Goal: Information Seeking & Learning: Learn about a topic

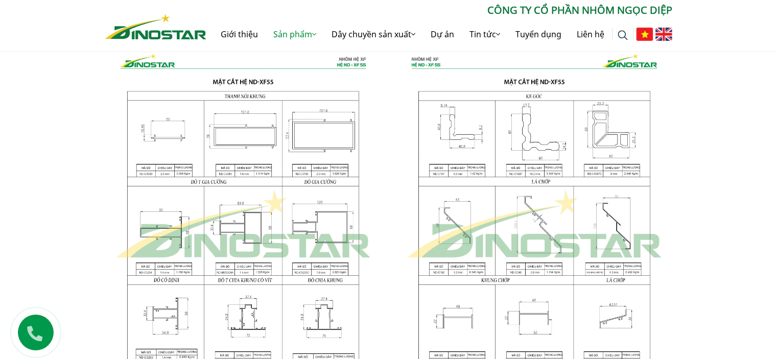
scroll to position [1128, 0]
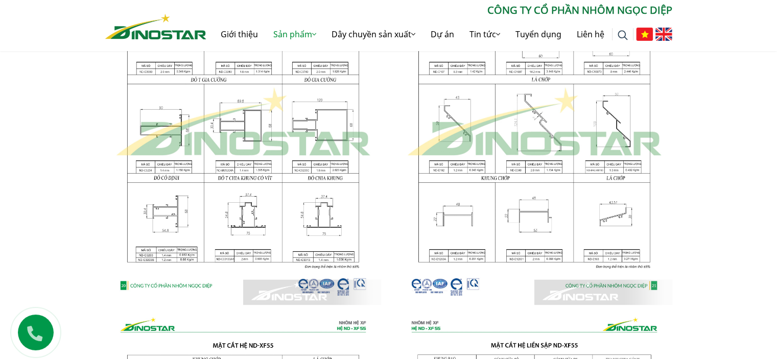
click at [237, 197] on img at bounding box center [243, 122] width 276 height 366
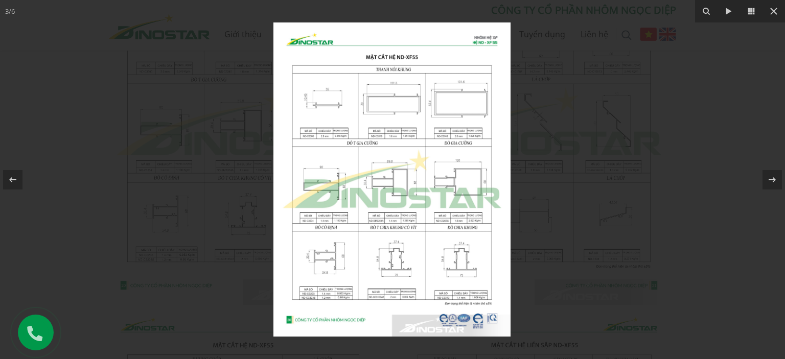
click at [392, 298] on img at bounding box center [391, 179] width 237 height 314
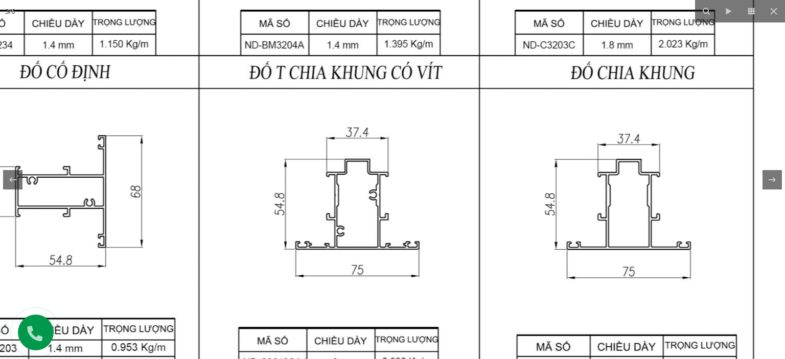
drag, startPoint x: 438, startPoint y: 151, endPoint x: 383, endPoint y: 225, distance: 92.7
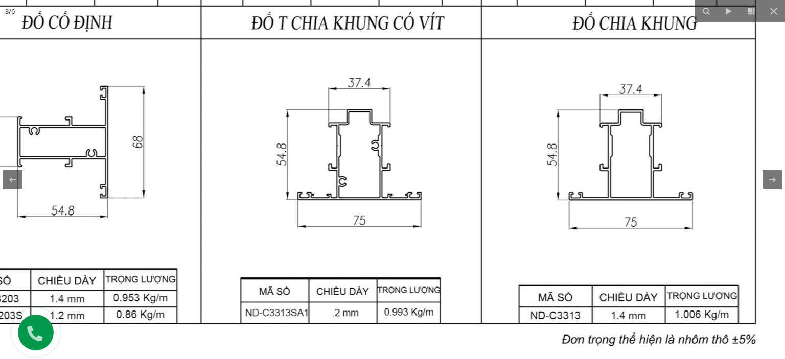
drag, startPoint x: 363, startPoint y: 243, endPoint x: 365, endPoint y: 183, distance: 60.3
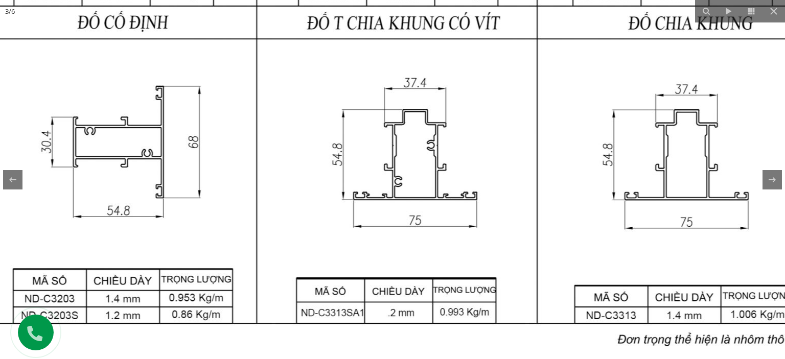
drag, startPoint x: 110, startPoint y: 144, endPoint x: 168, endPoint y: 147, distance: 57.3
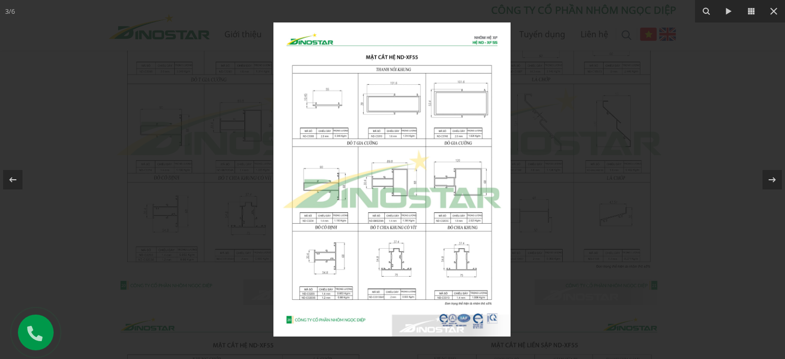
click at [323, 278] on img at bounding box center [391, 179] width 237 height 314
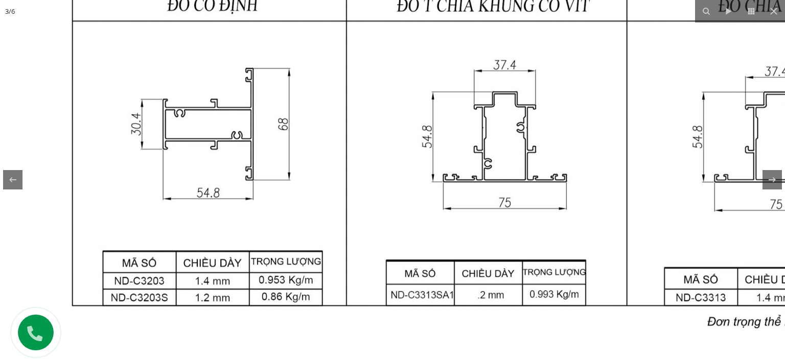
drag, startPoint x: 287, startPoint y: 296, endPoint x: 280, endPoint y: 229, distance: 67.2
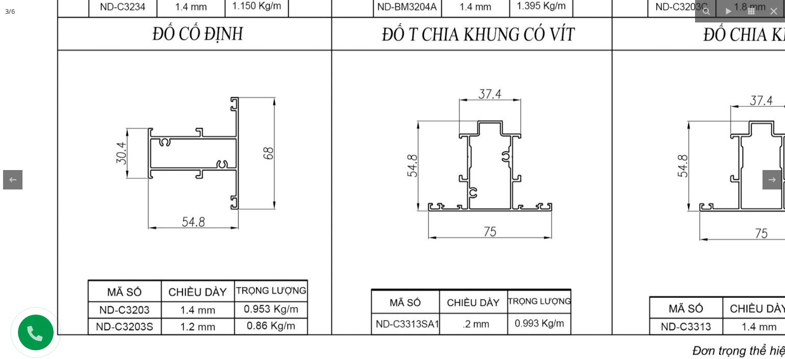
drag, startPoint x: 461, startPoint y: 159, endPoint x: 389, endPoint y: 290, distance: 149.3
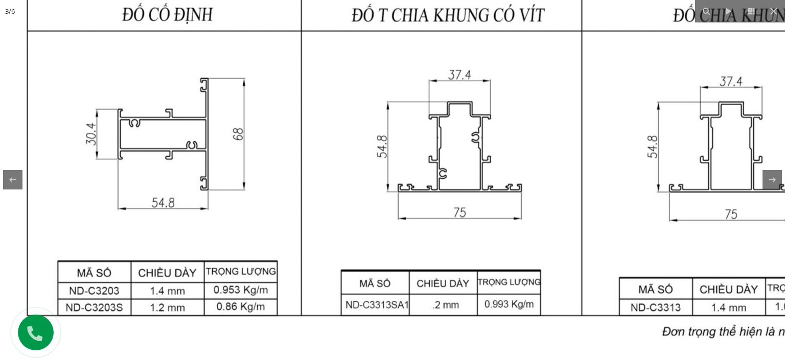
drag, startPoint x: 427, startPoint y: 259, endPoint x: 418, endPoint y: 203, distance: 56.3
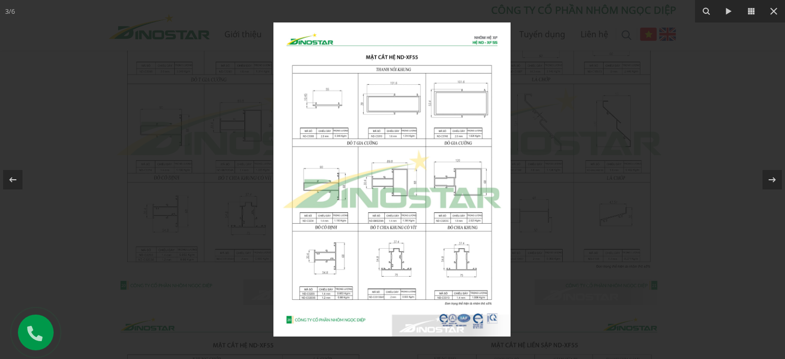
click at [329, 194] on img at bounding box center [391, 179] width 237 height 314
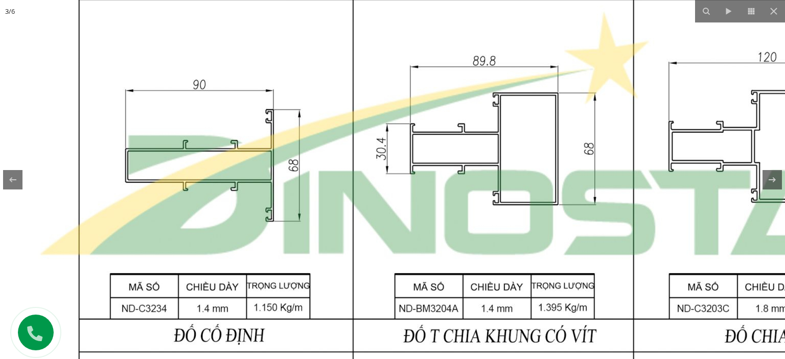
drag, startPoint x: 350, startPoint y: 126, endPoint x: 317, endPoint y: 220, distance: 99.7
click at [318, 220] on img at bounding box center [493, 137] width 986 height 1308
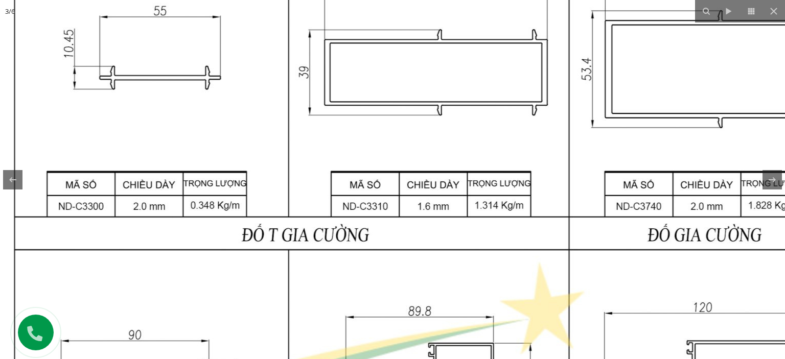
drag, startPoint x: 395, startPoint y: 165, endPoint x: 375, endPoint y: 278, distance: 114.6
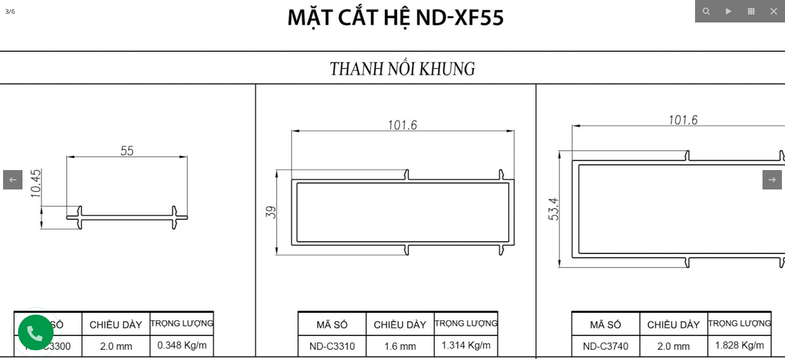
drag, startPoint x: 383, startPoint y: 165, endPoint x: 367, endPoint y: 204, distance: 41.3
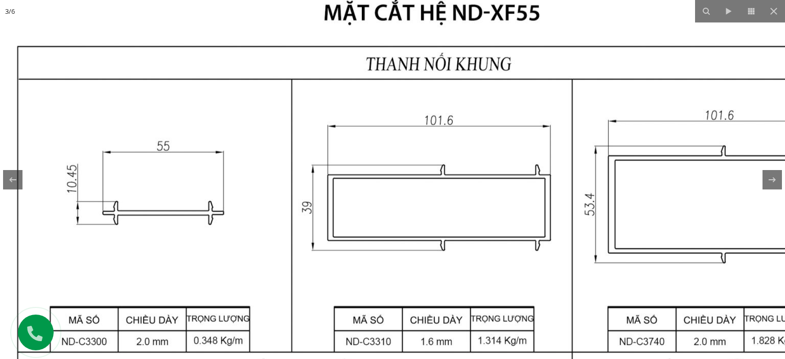
drag, startPoint x: 396, startPoint y: 263, endPoint x: 462, endPoint y: 168, distance: 116.0
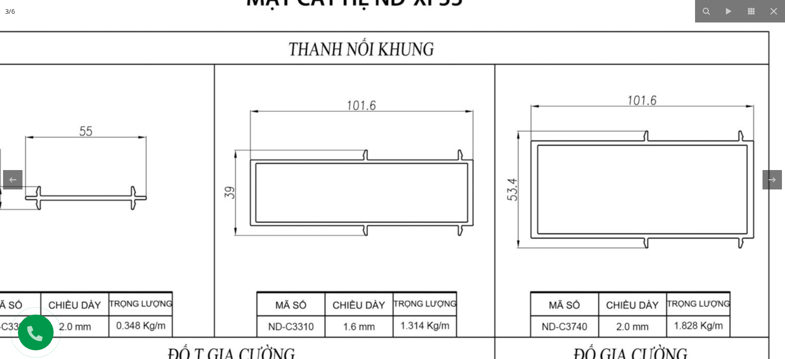
drag, startPoint x: 458, startPoint y: 165, endPoint x: 252, endPoint y: 204, distance: 209.1
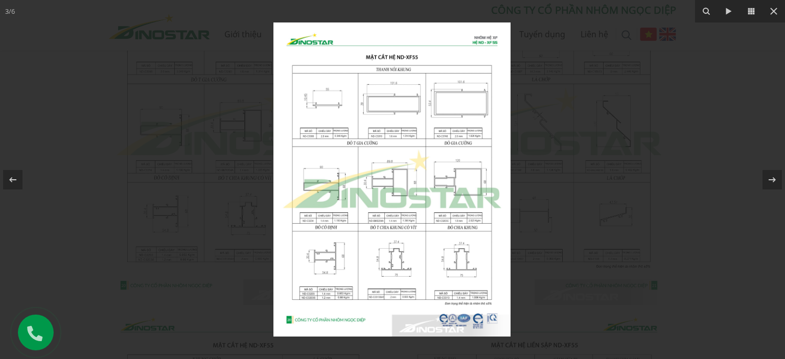
click at [352, 192] on img at bounding box center [391, 179] width 237 height 314
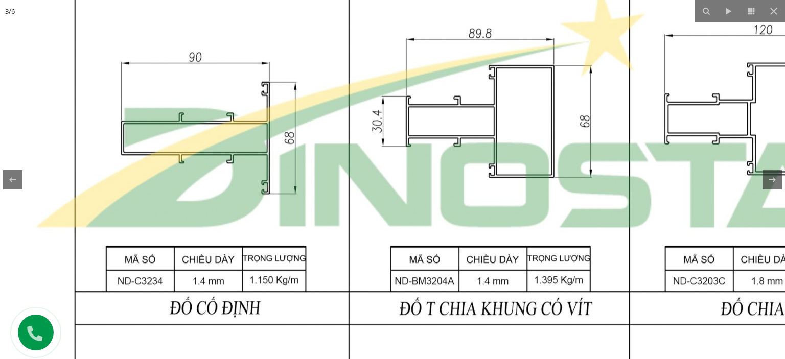
click at [327, 183] on img at bounding box center [489, 109] width 986 height 1308
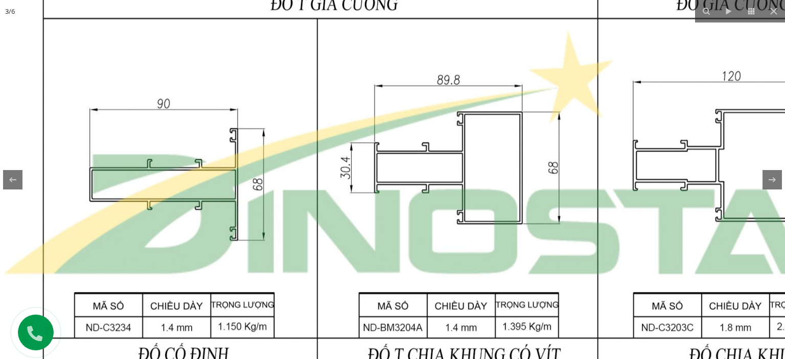
drag, startPoint x: 349, startPoint y: 226, endPoint x: 359, endPoint y: 138, distance: 87.9
click at [359, 138] on img at bounding box center [457, 155] width 986 height 1308
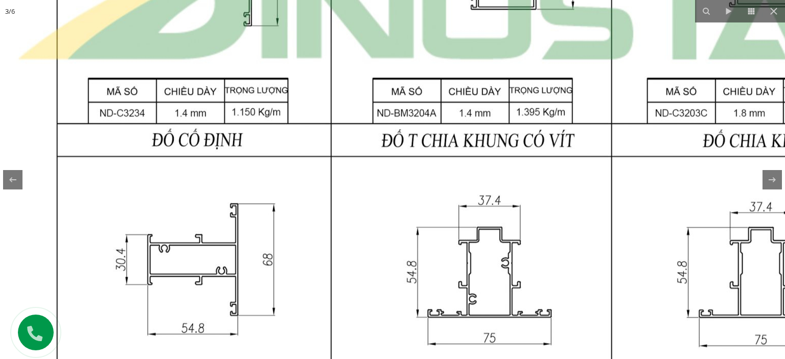
drag, startPoint x: 367, startPoint y: 246, endPoint x: 353, endPoint y: 147, distance: 100.0
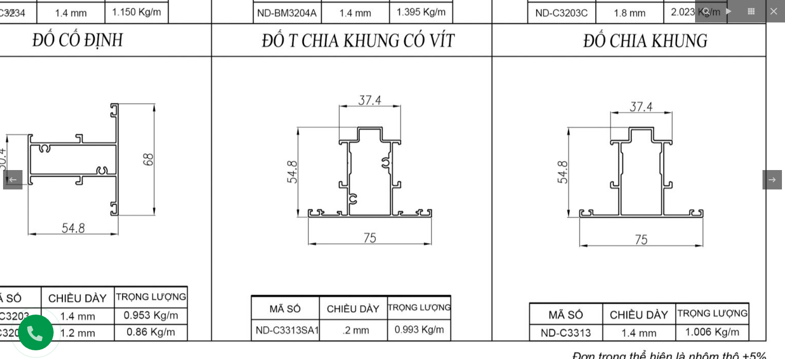
drag, startPoint x: 565, startPoint y: 181, endPoint x: 461, endPoint y: 174, distance: 105.0
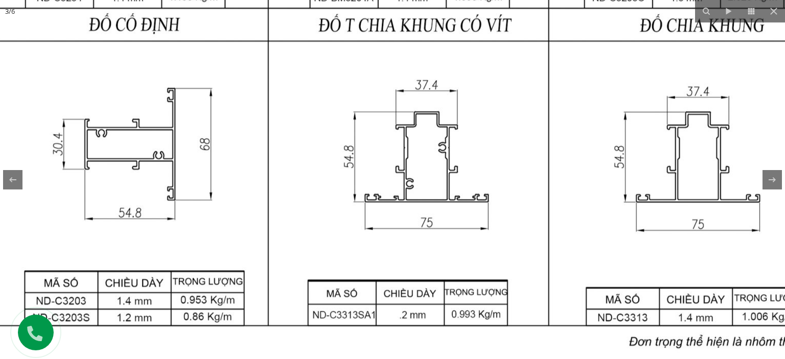
drag, startPoint x: 291, startPoint y: 201, endPoint x: 349, endPoint y: 185, distance: 60.2
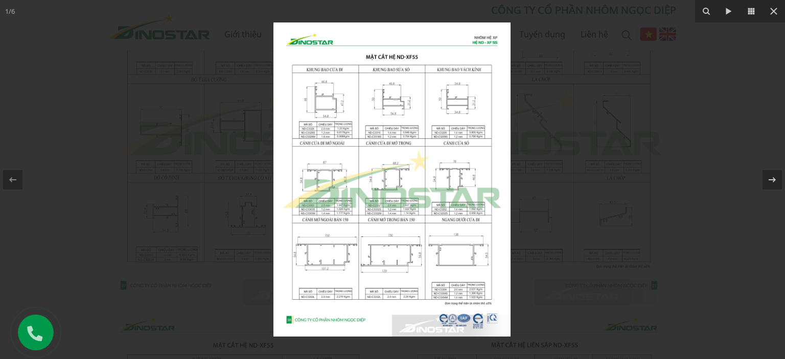
click at [336, 175] on img at bounding box center [391, 179] width 237 height 314
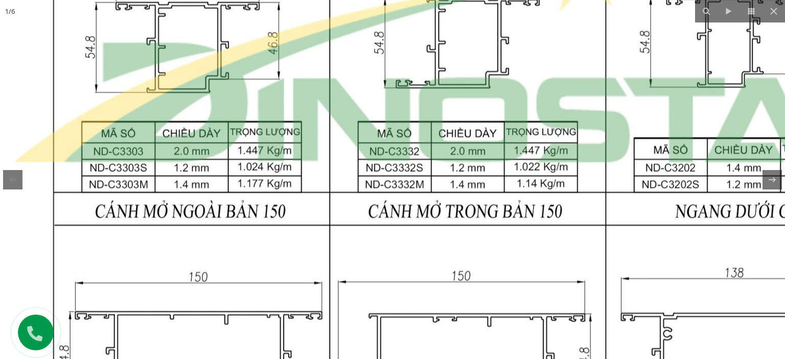
drag, startPoint x: 512, startPoint y: 244, endPoint x: 501, endPoint y: 92, distance: 152.7
click at [501, 92] on img at bounding box center [467, 44] width 986 height 1308
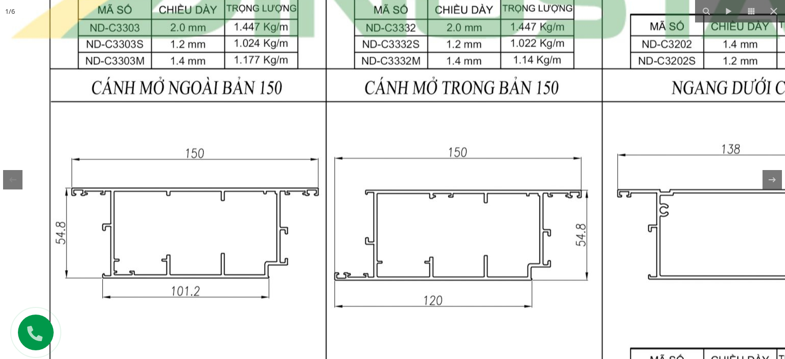
drag, startPoint x: 373, startPoint y: 260, endPoint x: 268, endPoint y: 319, distance: 120.3
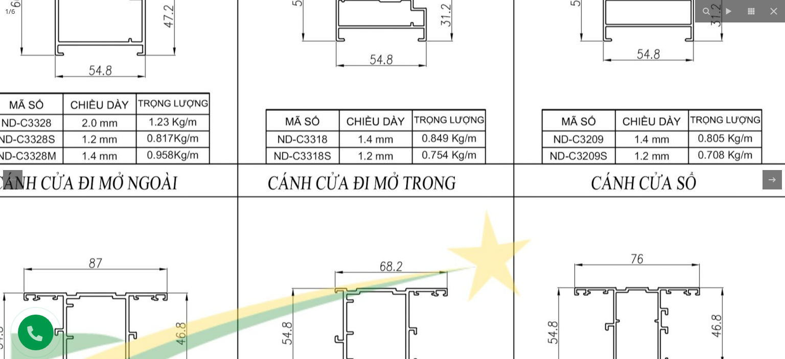
drag, startPoint x: 362, startPoint y: 85, endPoint x: 380, endPoint y: 269, distance: 184.7
click at [372, 292] on img at bounding box center [376, 335] width 986 height 1308
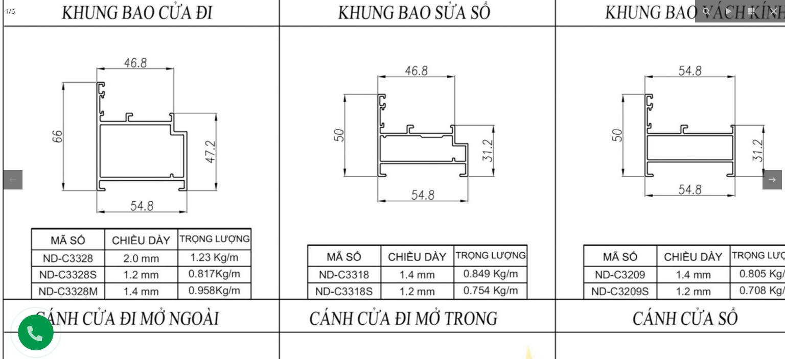
drag, startPoint x: 361, startPoint y: 285, endPoint x: 392, endPoint y: 269, distance: 35.6
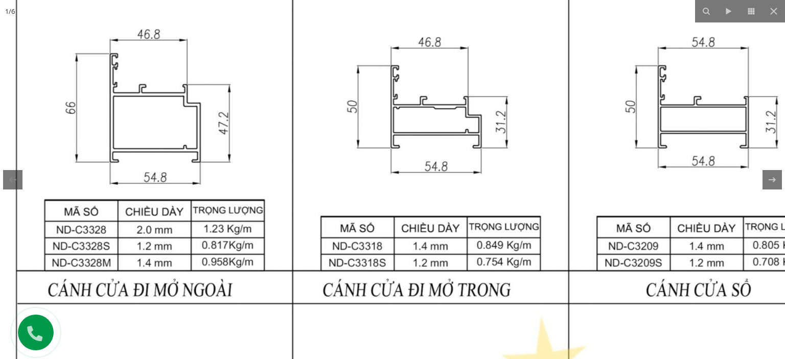
drag, startPoint x: 414, startPoint y: 295, endPoint x: 419, endPoint y: 286, distance: 10.1
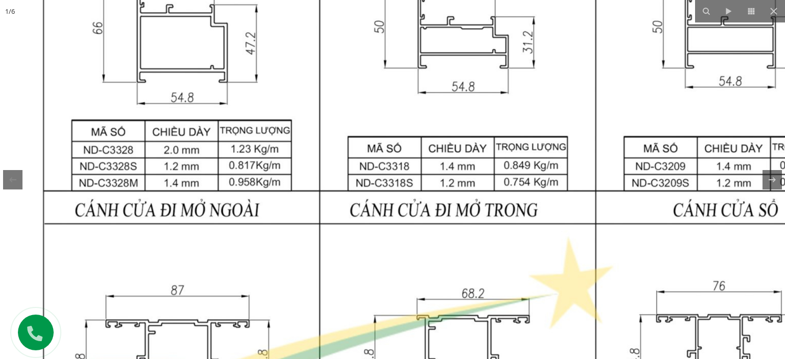
drag, startPoint x: 437, startPoint y: 170, endPoint x: 439, endPoint y: 65, distance: 104.7
click at [442, 67] on img at bounding box center [457, 361] width 986 height 1308
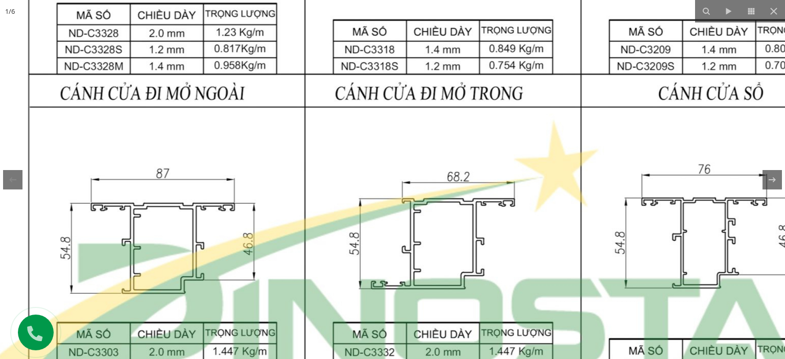
drag, startPoint x: 474, startPoint y: 217, endPoint x: 466, endPoint y: 154, distance: 63.8
click at [466, 154] on img at bounding box center [442, 245] width 986 height 1308
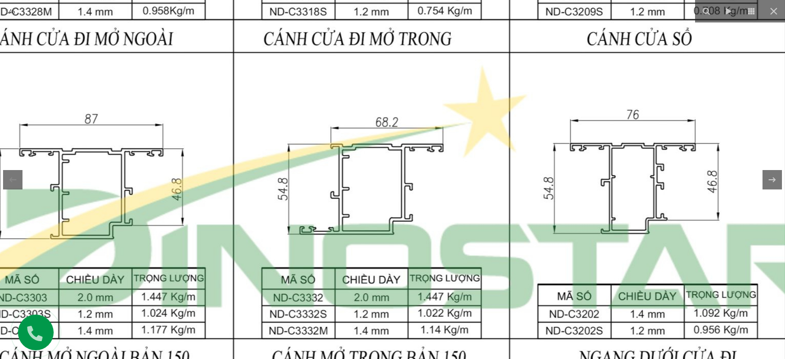
drag, startPoint x: 672, startPoint y: 180, endPoint x: 585, endPoint y: 177, distance: 87.4
click at [585, 177] on img at bounding box center [371, 190] width 986 height 1308
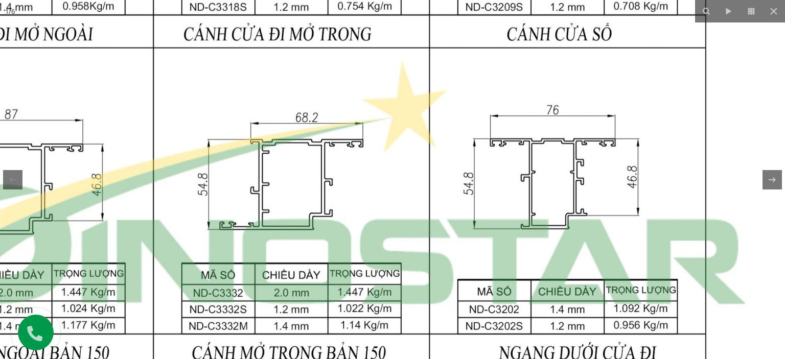
click at [341, 271] on img at bounding box center [291, 186] width 986 height 1308
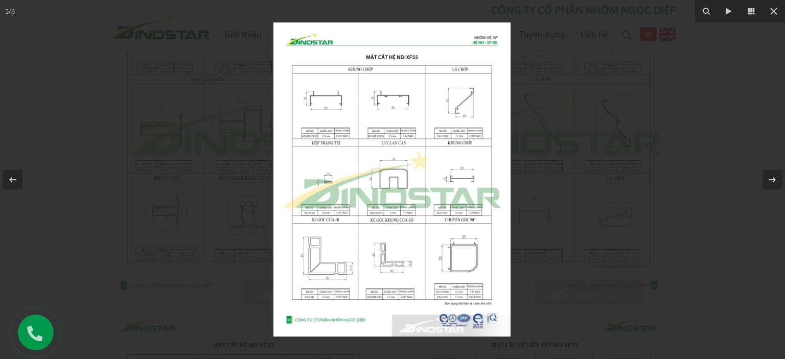
click at [567, 123] on div at bounding box center [392, 179] width 785 height 359
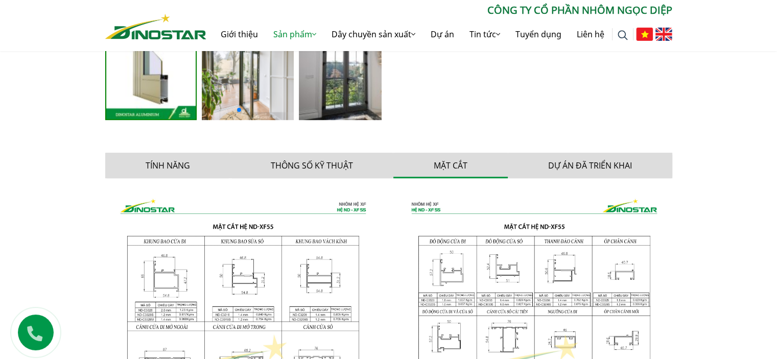
scroll to position [618, 0]
